Goal: Information Seeking & Learning: Learn about a topic

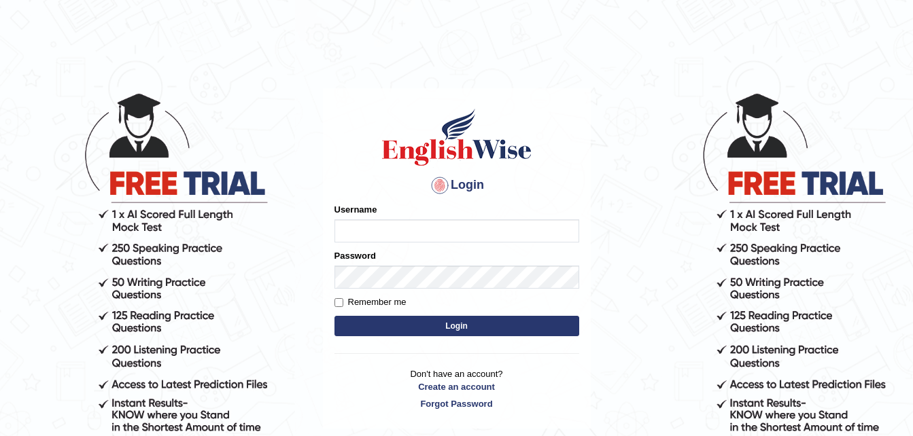
click at [372, 237] on input "Username" at bounding box center [456, 230] width 245 height 23
type input "NgimaL"
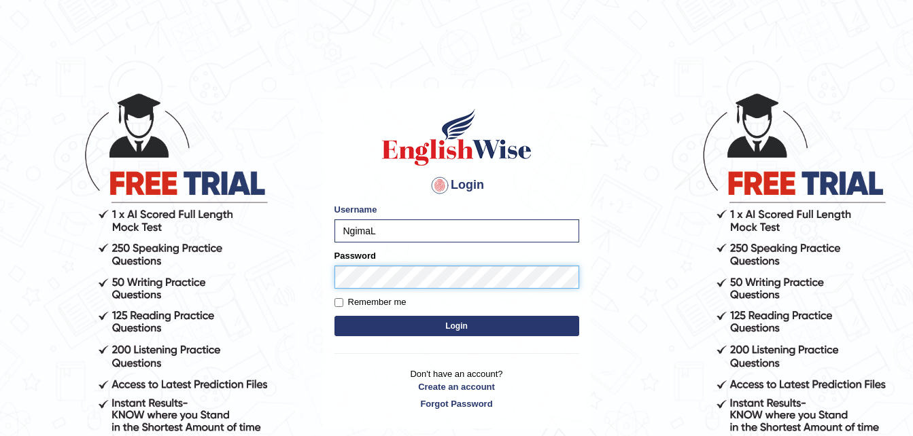
click at [334, 316] on button "Login" at bounding box center [456, 326] width 245 height 20
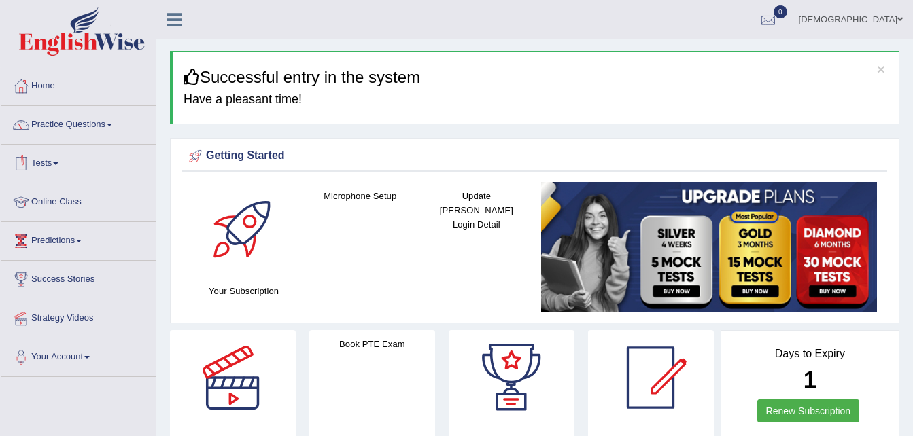
click at [61, 207] on link "Online Class" at bounding box center [78, 200] width 155 height 34
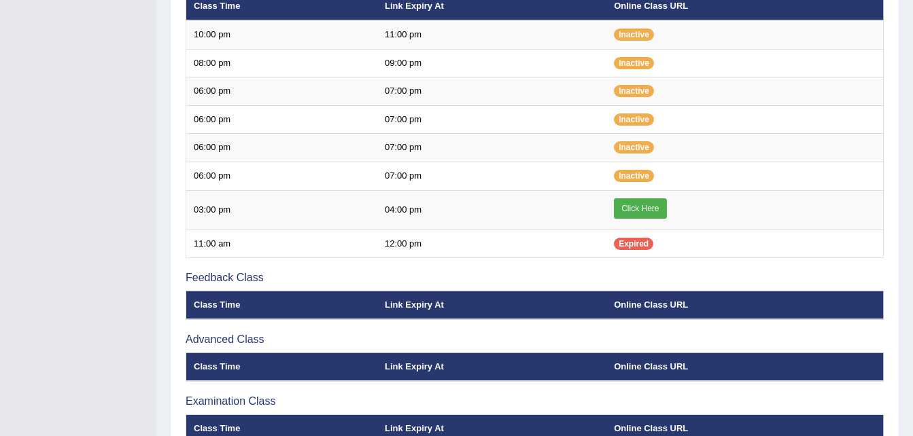
scroll to position [516, 0]
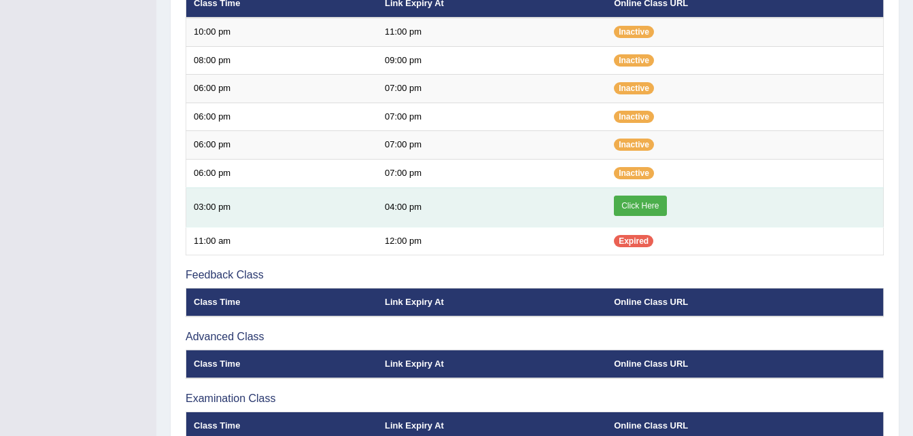
click at [649, 205] on link "Click Here" at bounding box center [640, 206] width 52 height 20
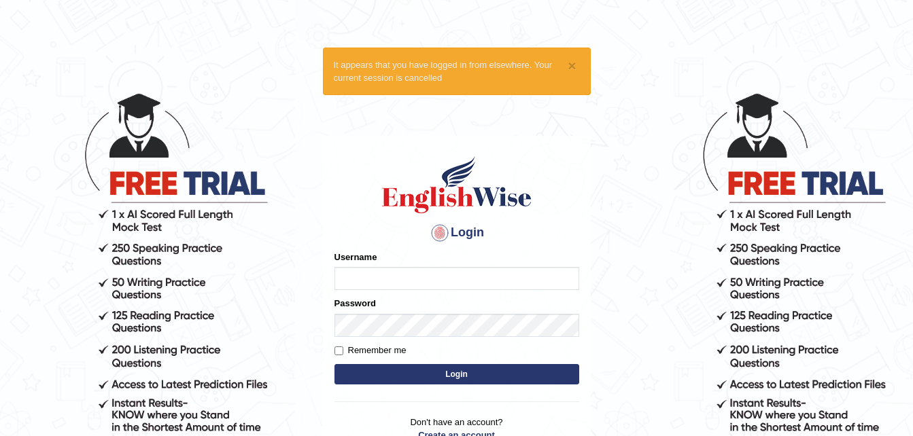
type input "NgimaL"
click at [335, 351] on input "Remember me" at bounding box center [338, 351] width 9 height 9
checkbox input "true"
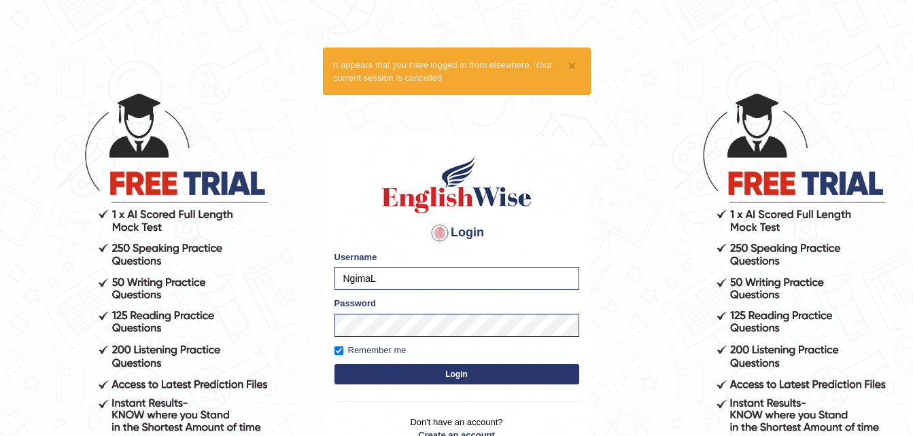
click at [359, 369] on button "Login" at bounding box center [456, 374] width 245 height 20
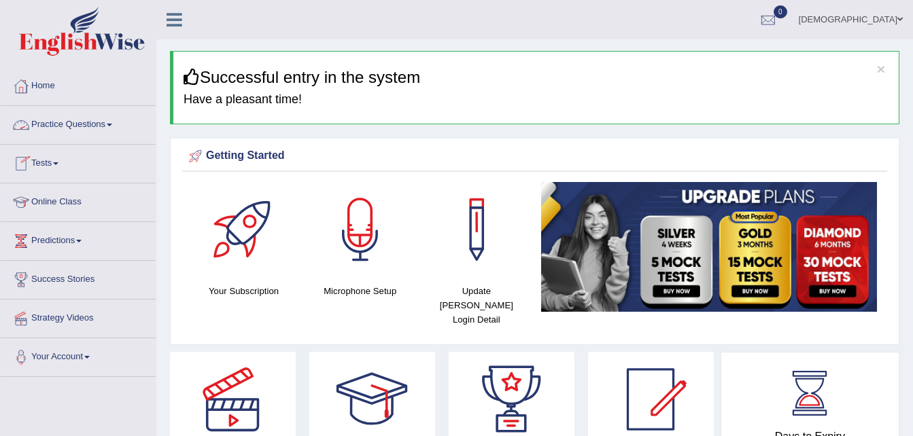
click at [90, 116] on link "Practice Questions" at bounding box center [78, 123] width 155 height 34
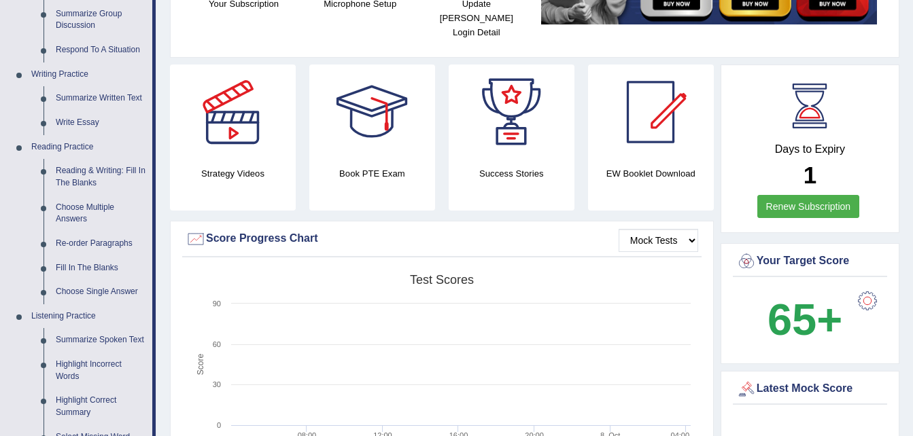
scroll to position [299, 0]
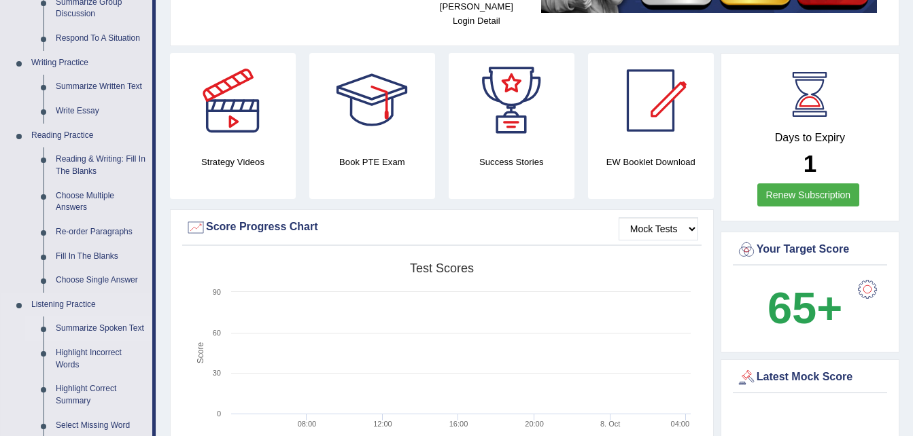
click at [94, 330] on link "Summarize Spoken Text" at bounding box center [101, 329] width 103 height 24
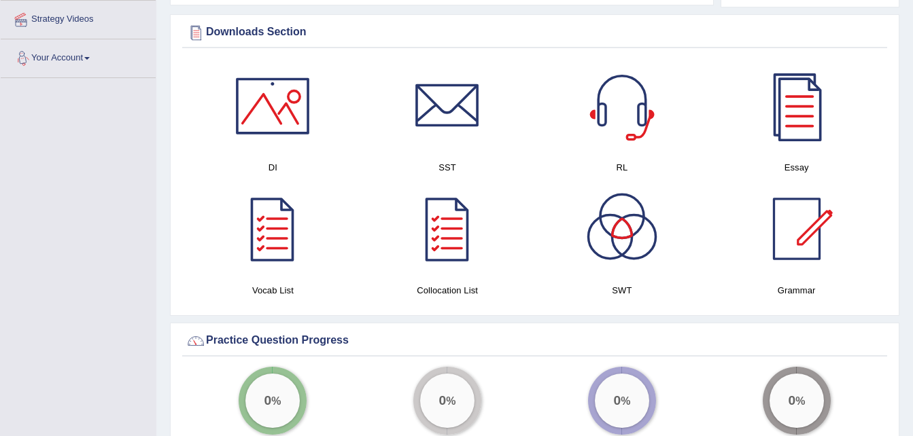
scroll to position [844, 0]
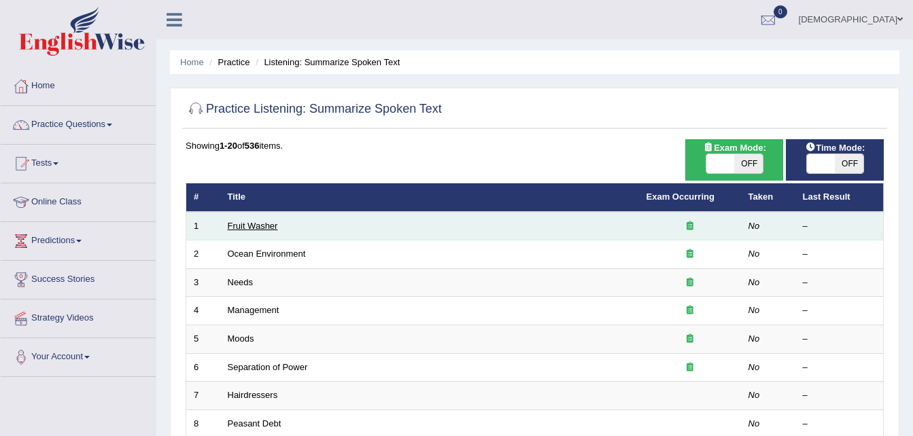
click at [269, 224] on link "Fruit Washer" at bounding box center [253, 226] width 50 height 10
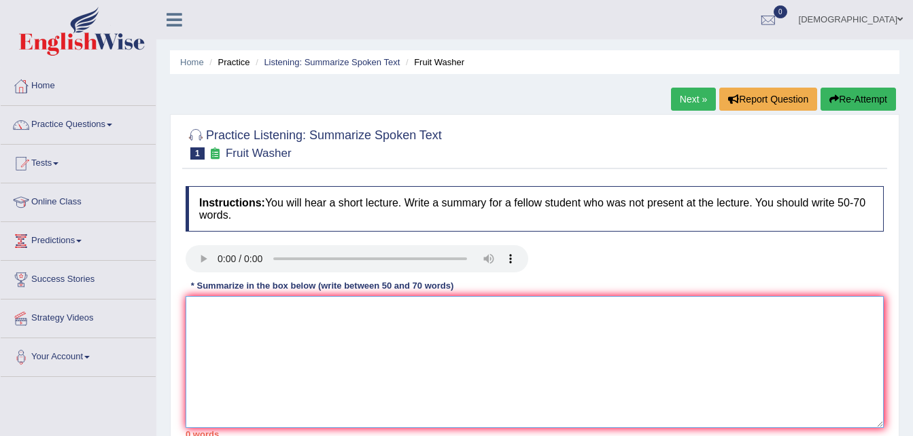
click at [209, 319] on textarea at bounding box center [535, 362] width 698 height 132
click at [323, 308] on textarea "fruits and vegetables should be wash properly." at bounding box center [535, 362] width 698 height 132
click at [351, 311] on textarea "fruits and vegetables required to be e wash properly." at bounding box center [535, 362] width 698 height 132
click at [415, 315] on textarea "fruits and vegetables required to be wash properly." at bounding box center [535, 362] width 698 height 132
type textarea "fruits and vegetables required to be wash properly."
